Goal: Navigation & Orientation: Find specific page/section

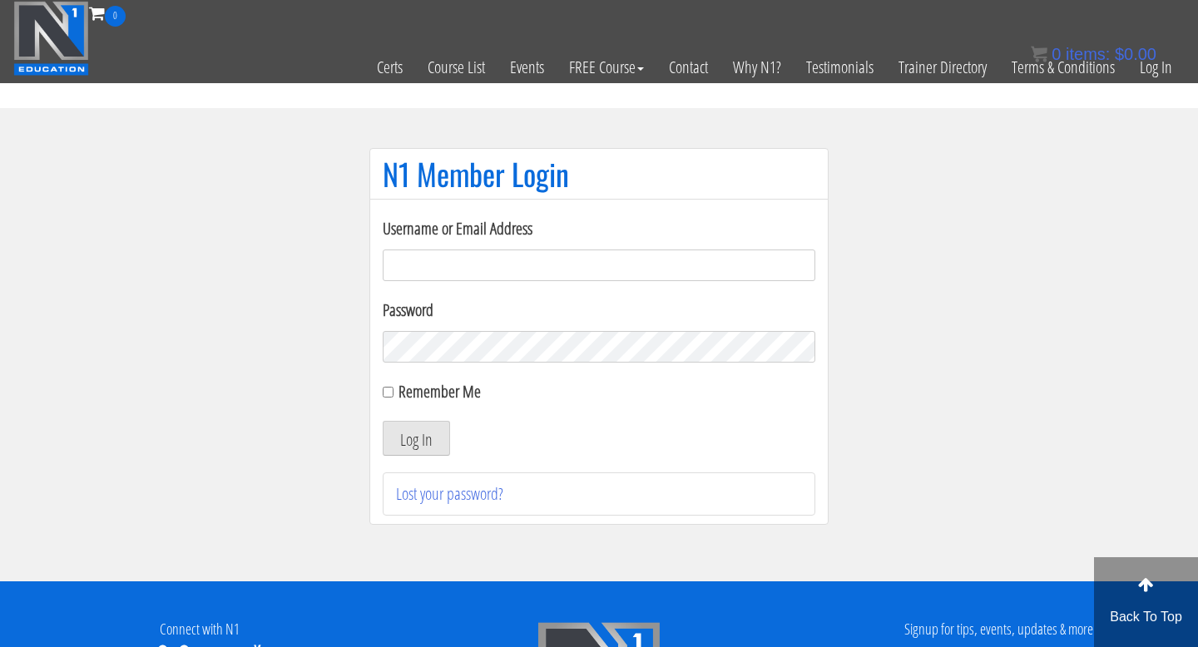
click at [531, 265] on input "Username or Email Address" at bounding box center [599, 266] width 433 height 32
type input "[EMAIL_ADDRESS][DOMAIN_NAME]"
click at [418, 433] on button "Log In" at bounding box center [416, 438] width 67 height 35
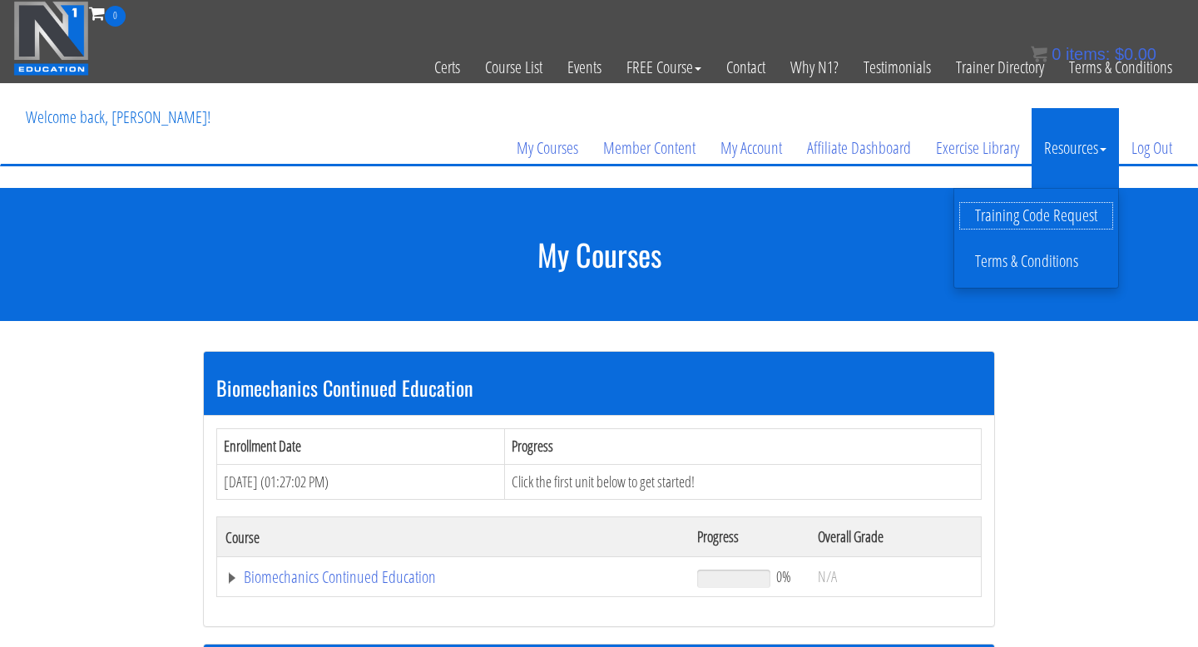
click at [1053, 219] on link "Training Code Request" at bounding box center [1036, 215] width 156 height 29
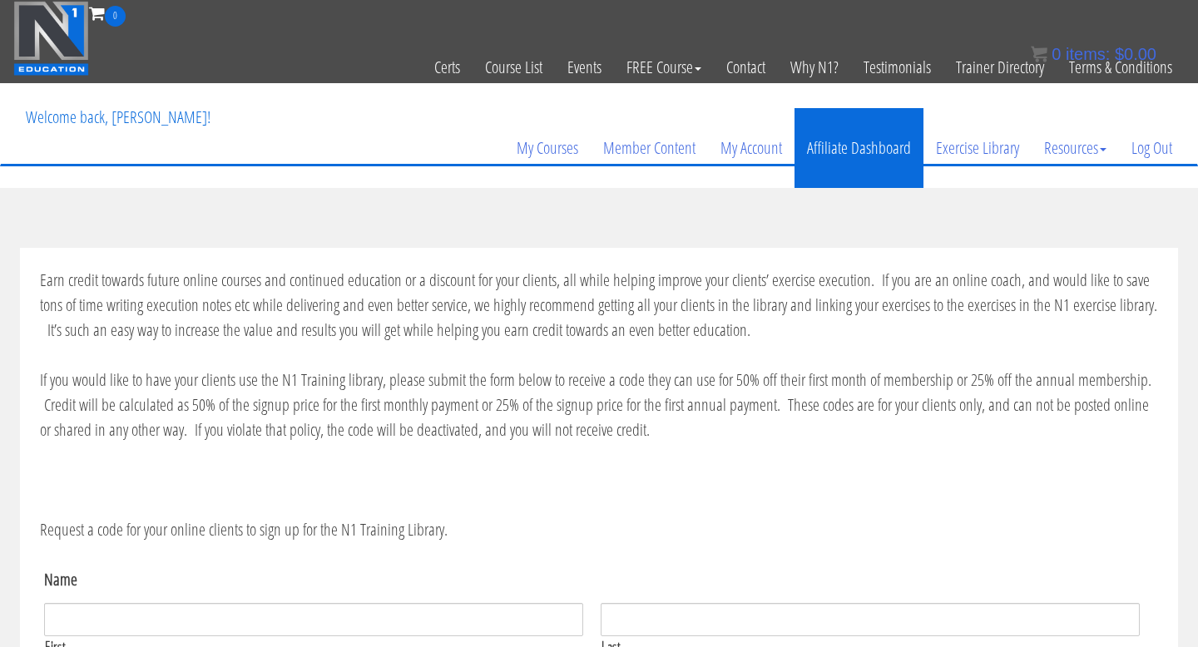
click at [866, 151] on link "Affiliate Dashboard" at bounding box center [858, 148] width 129 height 80
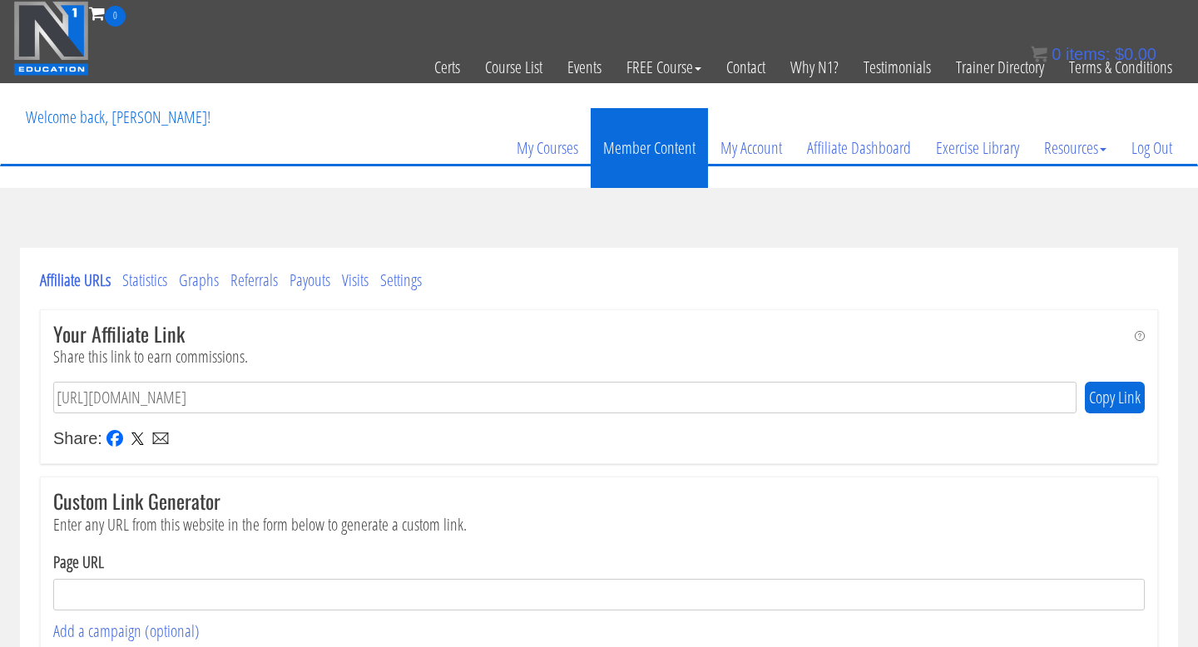
click at [636, 146] on link "Member Content" at bounding box center [649, 148] width 117 height 80
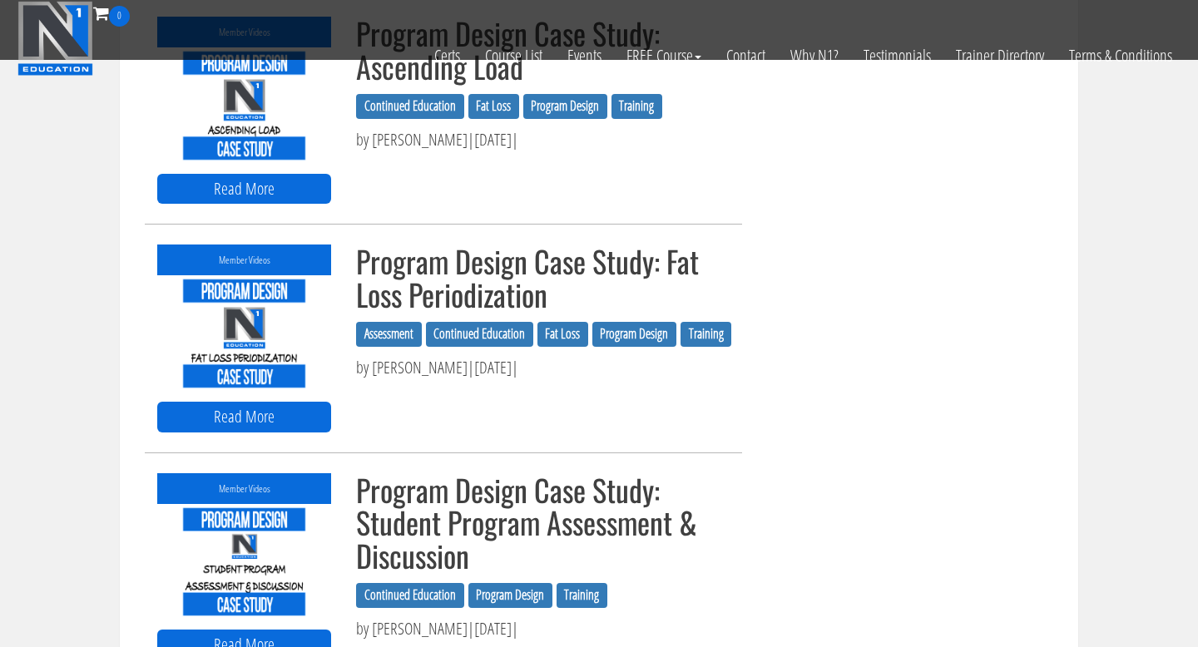
scroll to position [2139, 0]
